Goal: Task Accomplishment & Management: Use online tool/utility

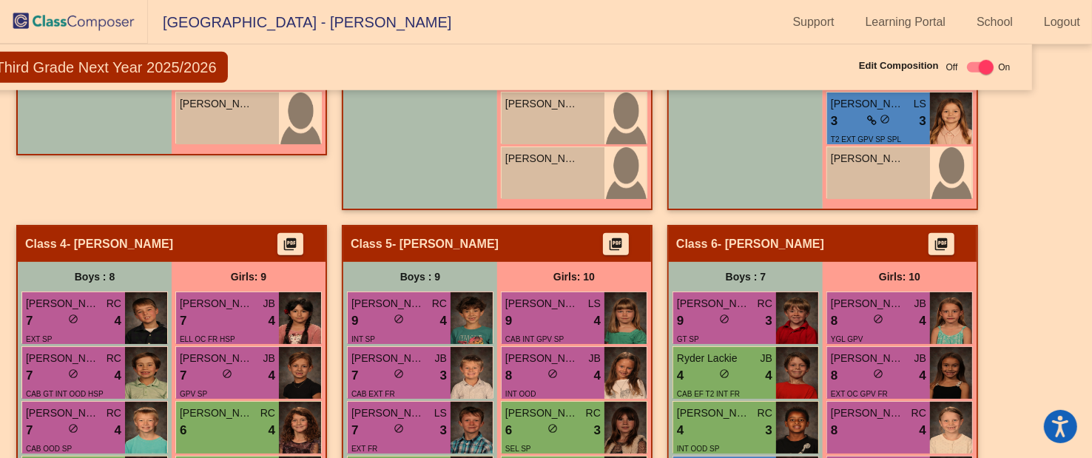
scroll to position [939, 49]
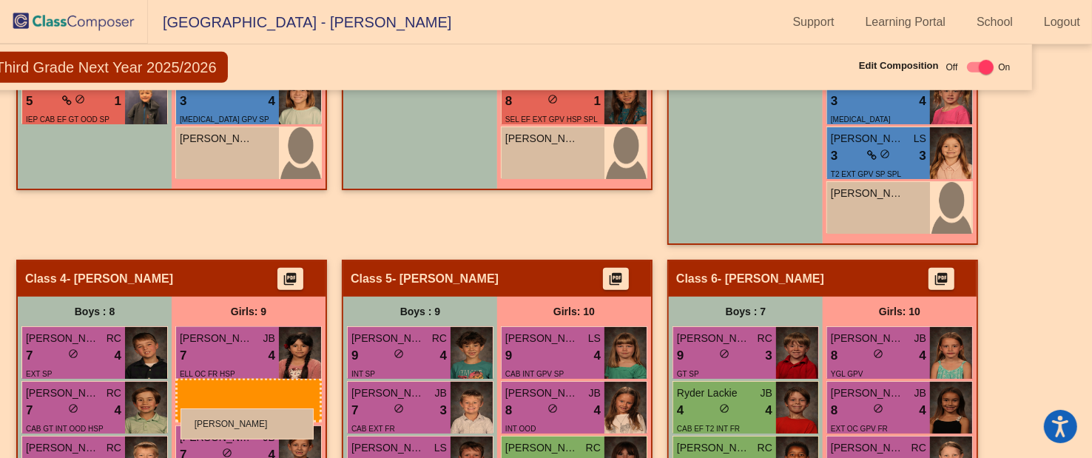
drag, startPoint x: 544, startPoint y: 200, endPoint x: 180, endPoint y: 408, distance: 419.4
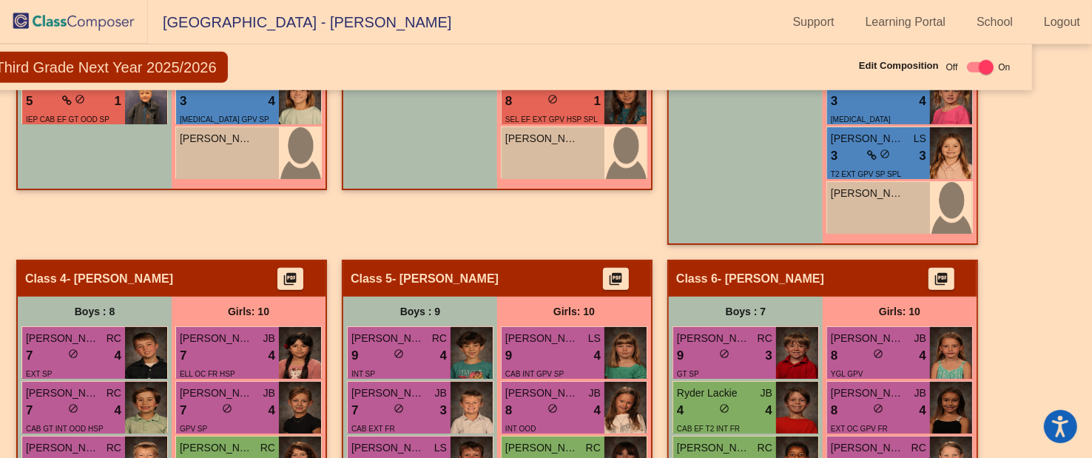
checkbox input "false"
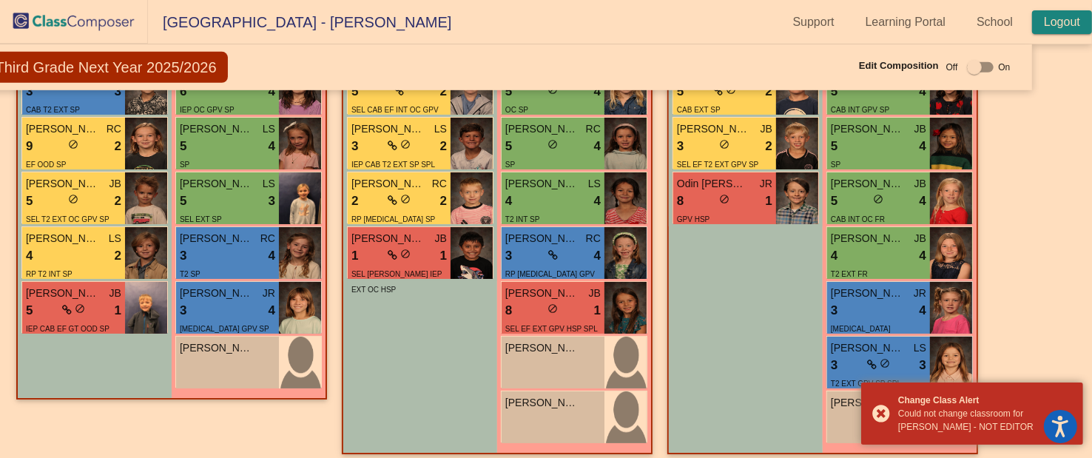
scroll to position [728, 49]
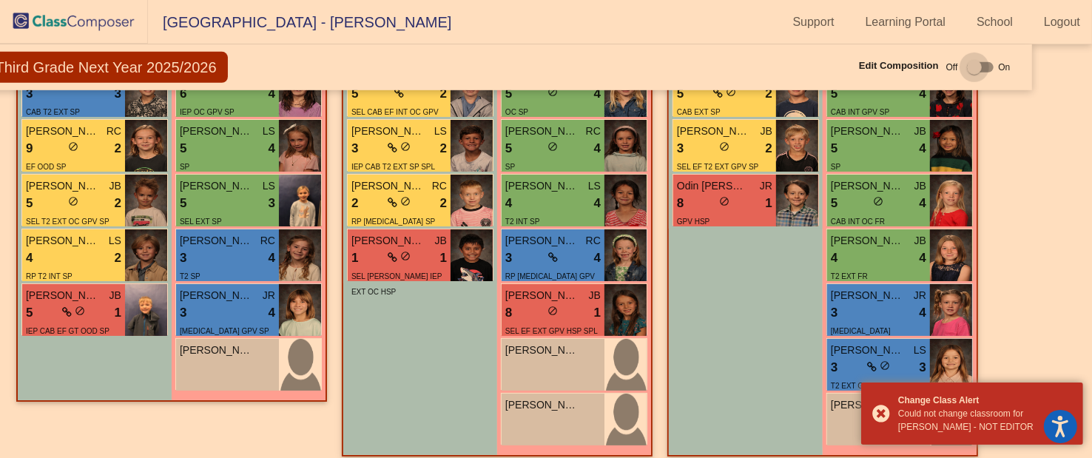
click at [969, 67] on div at bounding box center [974, 67] width 15 height 15
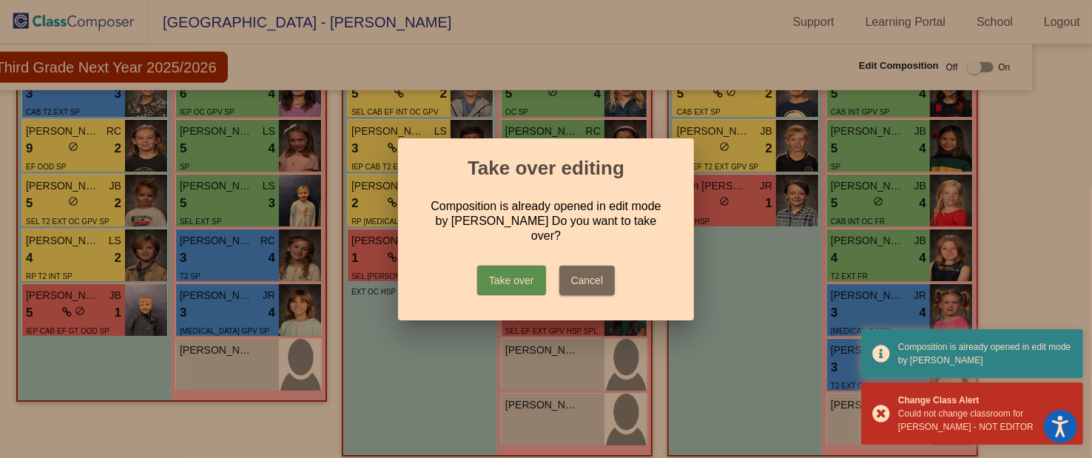
click at [516, 271] on button "Take over" at bounding box center [511, 281] width 69 height 30
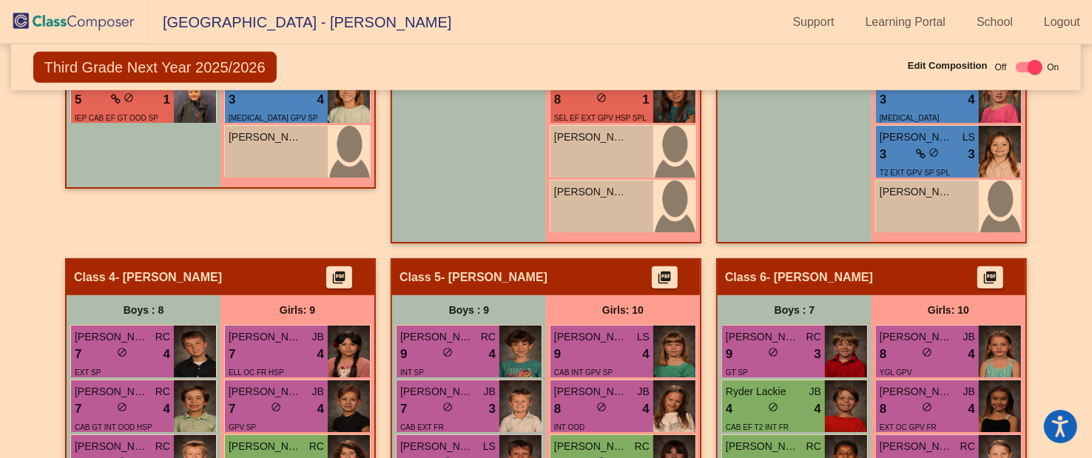
scroll to position [966, 0]
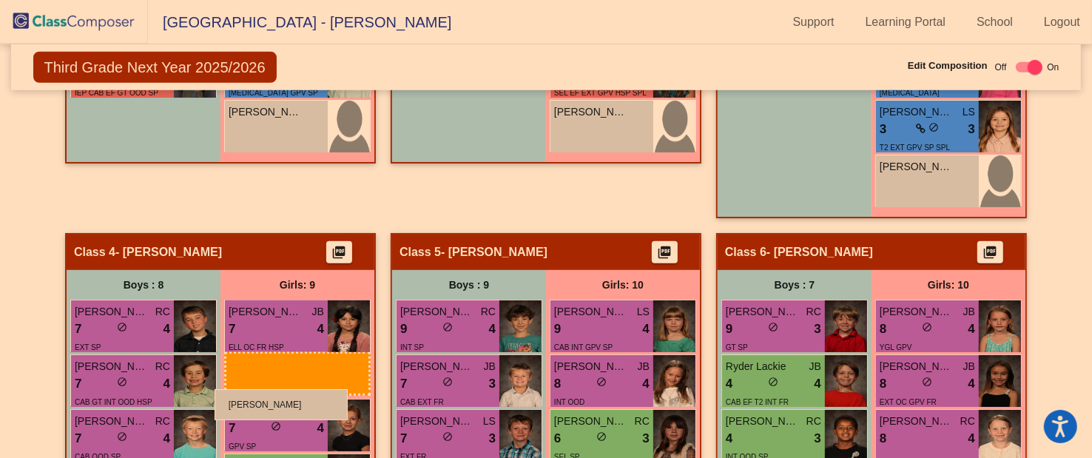
drag, startPoint x: 601, startPoint y: 178, endPoint x: 214, endPoint y: 389, distance: 440.5
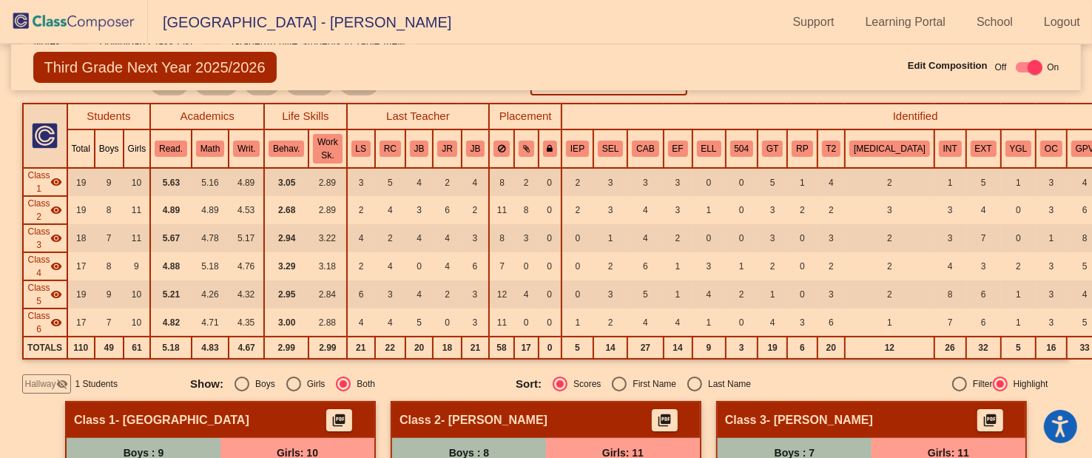
scroll to position [234, 0]
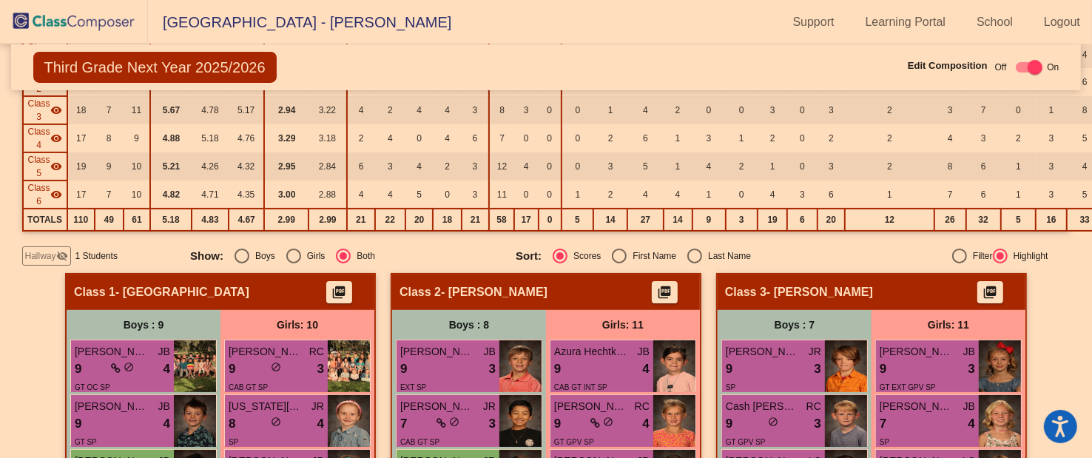
click at [59, 260] on div "Hallway visibility_off" at bounding box center [46, 255] width 49 height 19
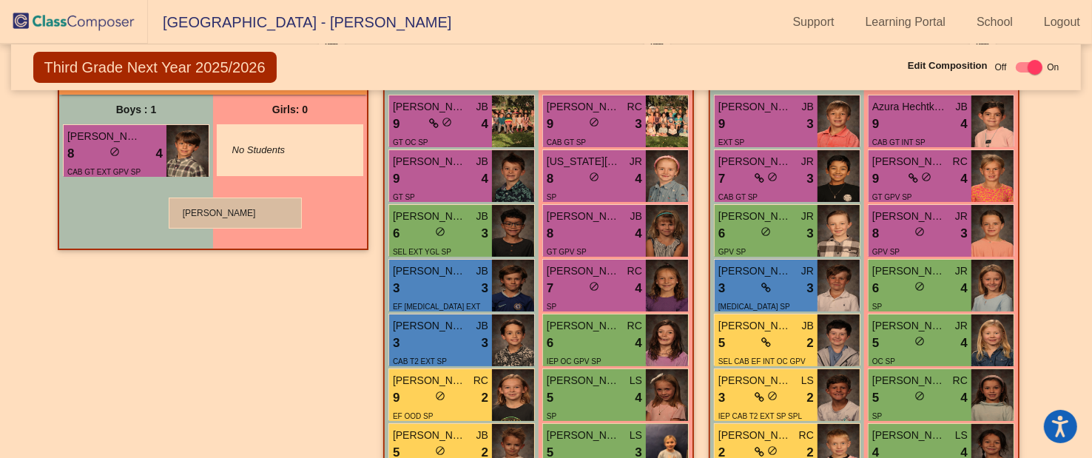
scroll to position [478, 0]
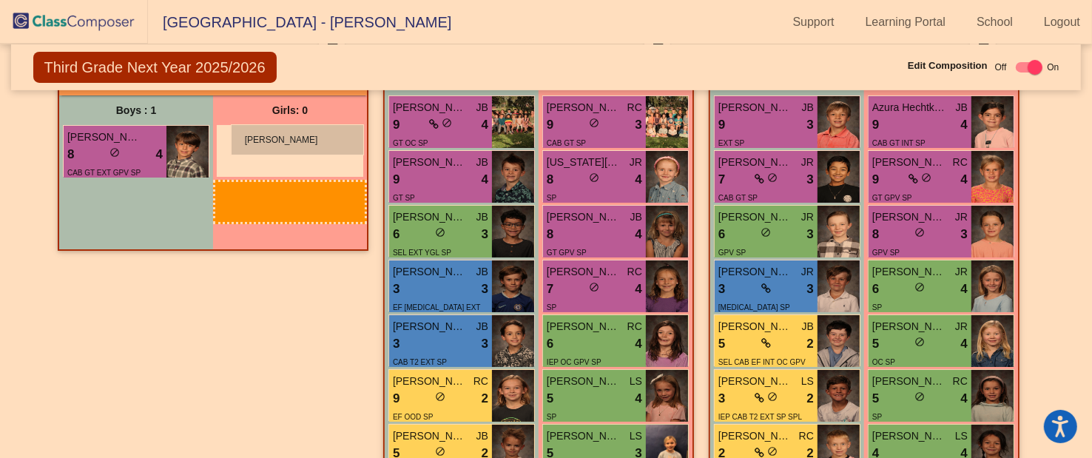
drag, startPoint x: 942, startPoint y: 339, endPoint x: 231, endPoint y: 124, distance: 743.2
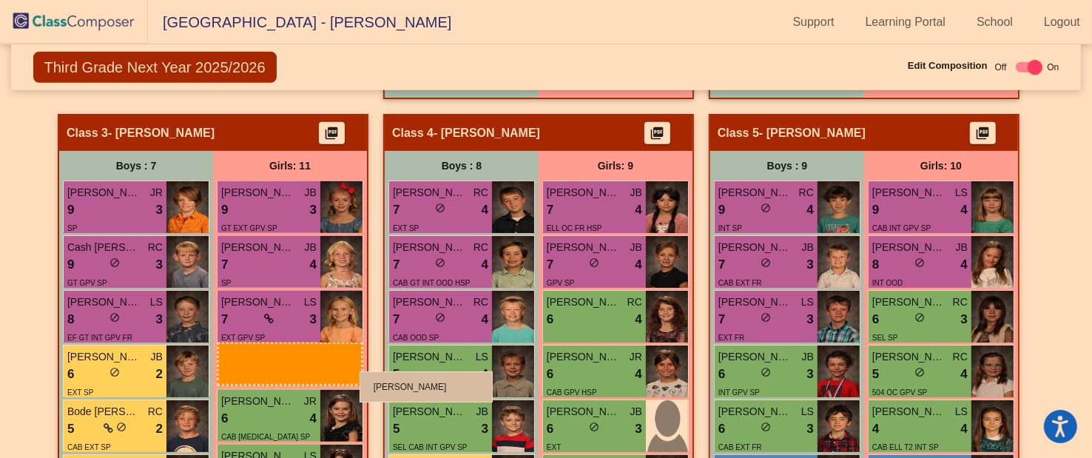
scroll to position [1018, 0]
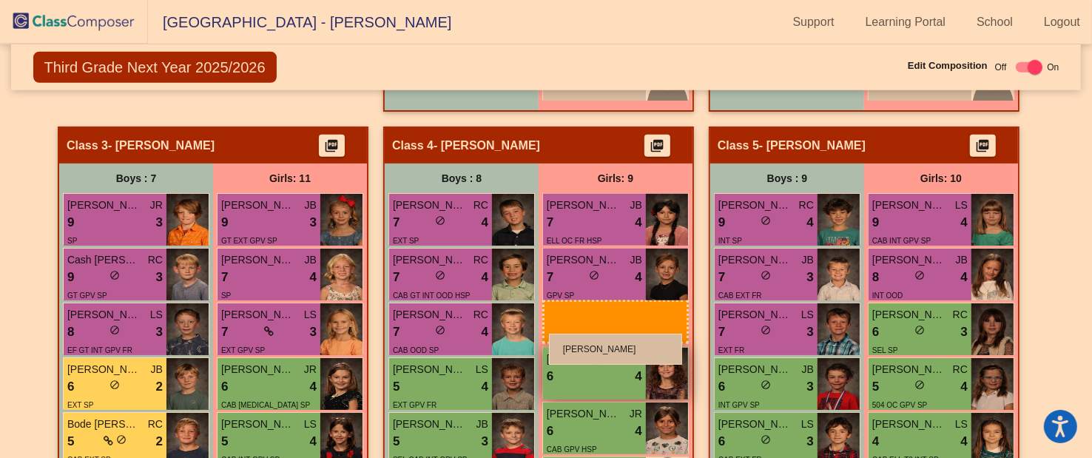
drag, startPoint x: 292, startPoint y: 114, endPoint x: 549, endPoint y: 334, distance: 337.8
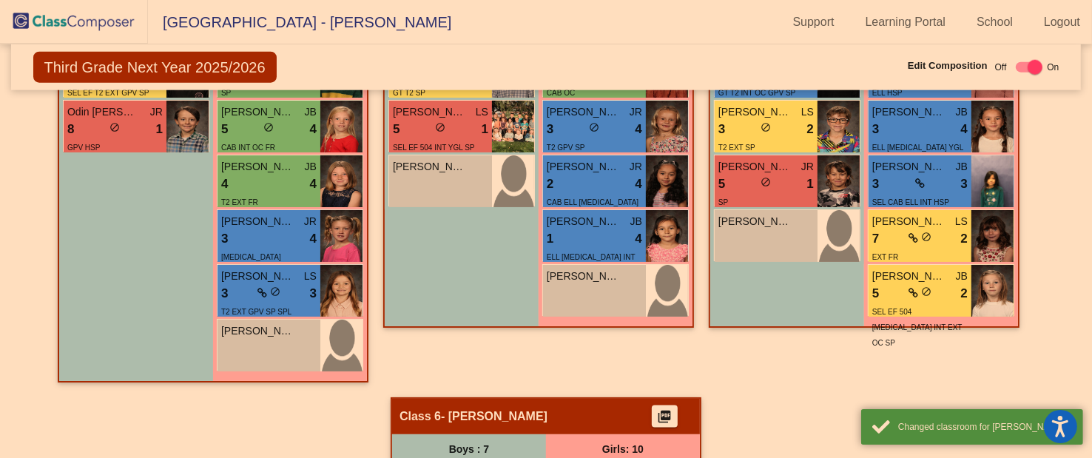
scroll to position [1440, 0]
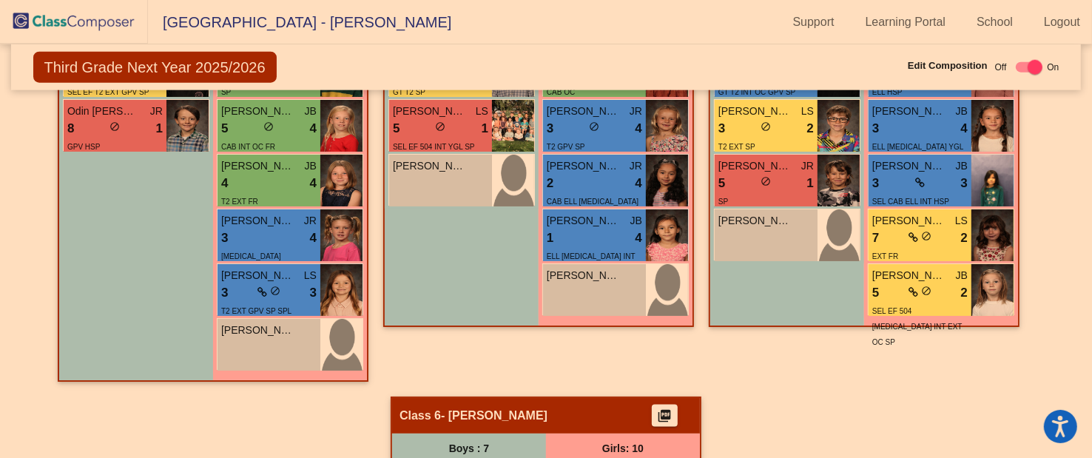
click at [1030, 70] on div at bounding box center [1034, 67] width 15 height 15
checkbox input "false"
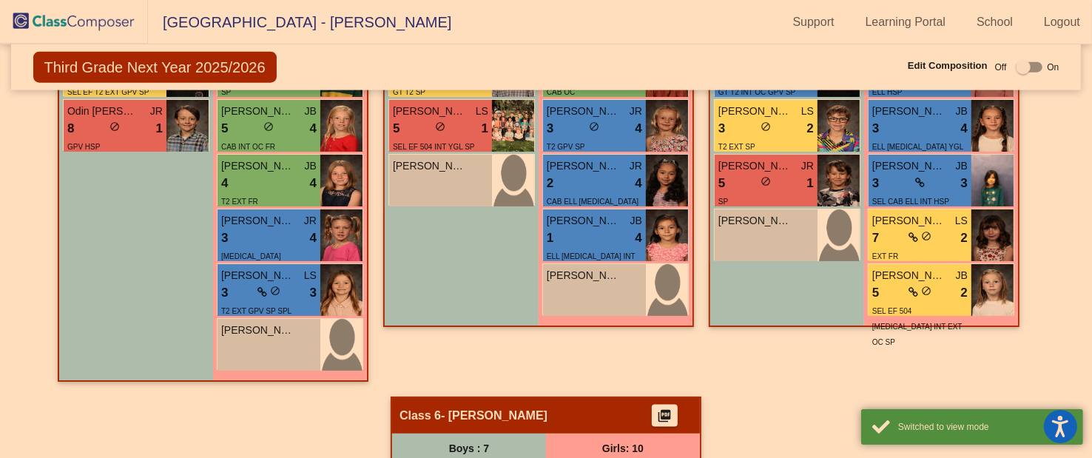
click at [769, 400] on div "Hallway - Hallway Class picture_as_pdf Add Student First Name Last Name Student…" at bounding box center [546, 50] width 1048 height 1967
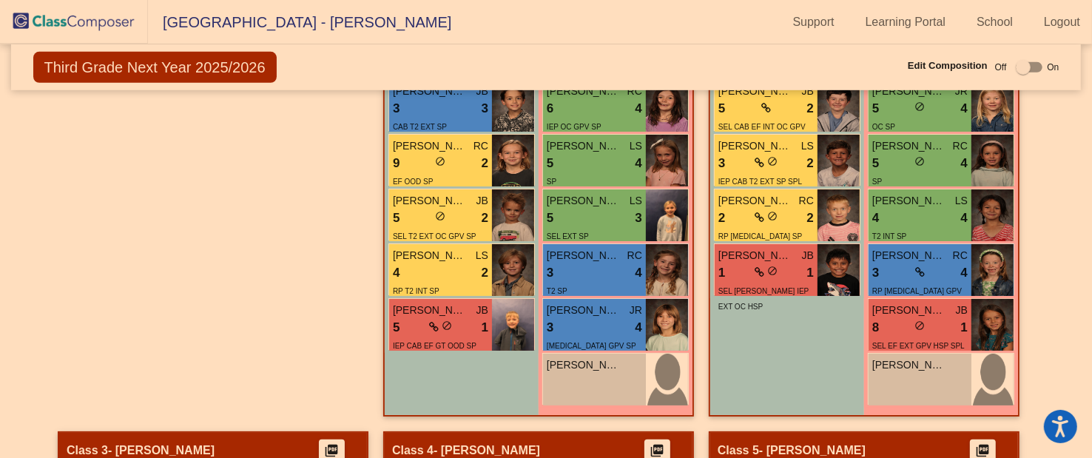
scroll to position [711, 0]
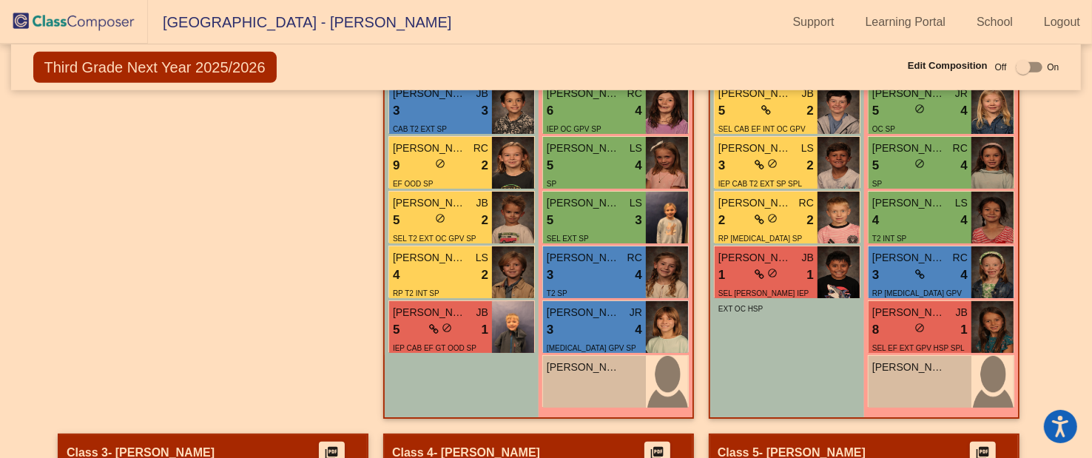
click at [98, 21] on img at bounding box center [74, 22] width 148 height 44
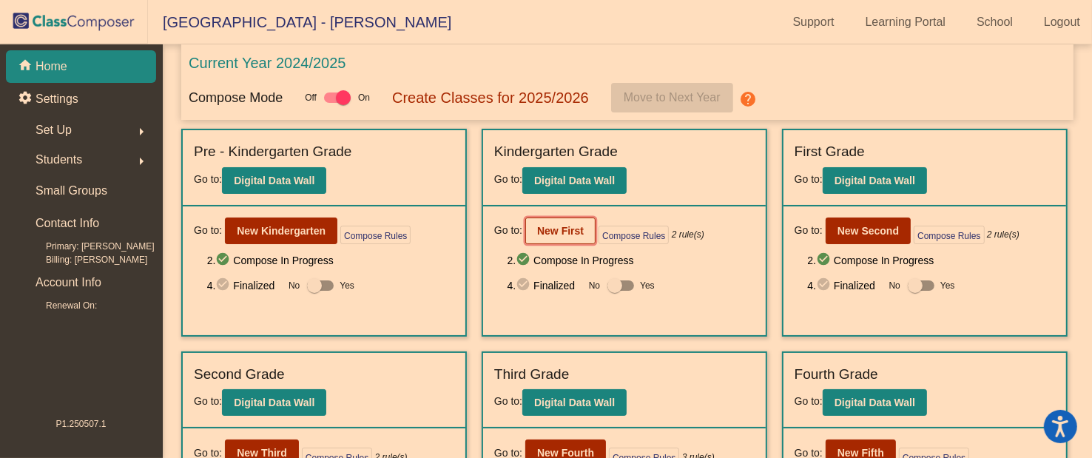
click at [560, 229] on b "New First" at bounding box center [560, 231] width 47 height 12
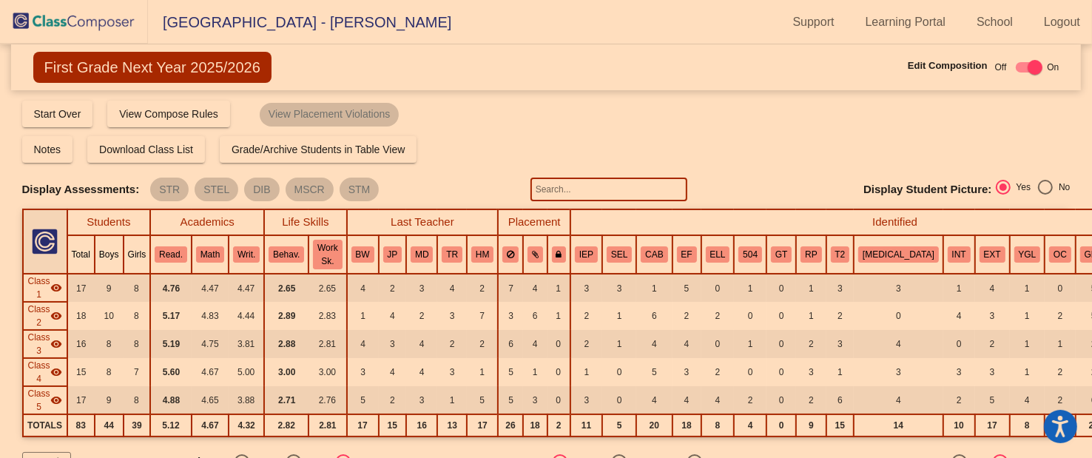
drag, startPoint x: 661, startPoint y: 176, endPoint x: 661, endPoint y: 184, distance: 8.1
click at [661, 184] on div "Display Scores for Years: [DATE] - [DATE] [DATE] - [DATE] Grade/Archive Student…" at bounding box center [546, 285] width 1048 height 372
click at [661, 184] on input "text" at bounding box center [609, 190] width 158 height 24
type input "[PERSON_NAME]"
